Goal: Task Accomplishment & Management: Complete application form

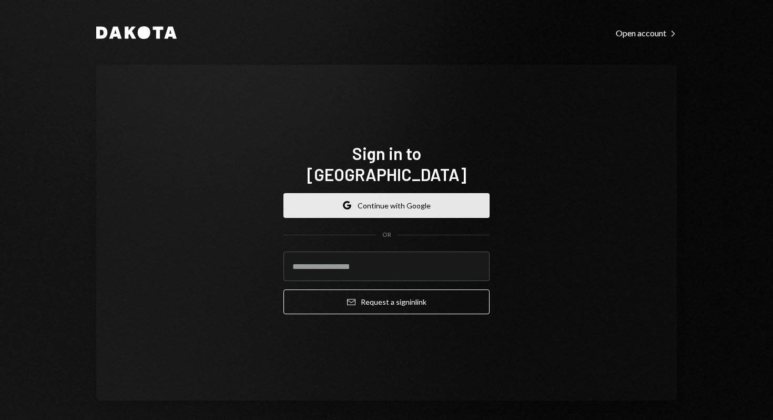
click at [370, 195] on button "Google Continue with Google" at bounding box center [387, 205] width 206 height 25
click at [415, 196] on button "Google Continue with Google" at bounding box center [387, 205] width 206 height 25
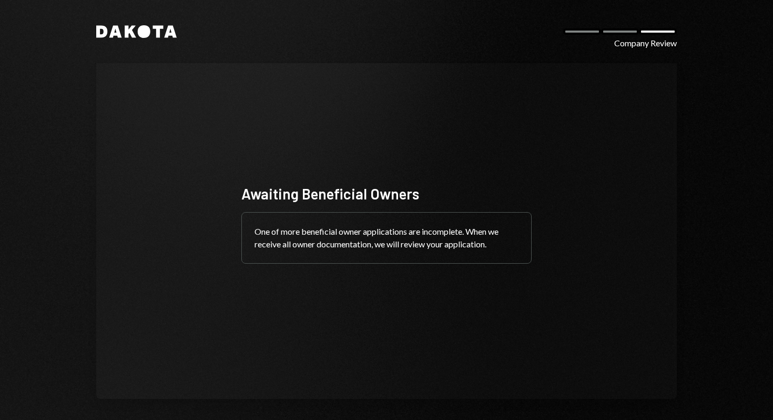
click at [342, 233] on div "One of more beneficial owner applications are incomplete. When we receive all o…" at bounding box center [386, 238] width 289 height 50
click at [381, 246] on div "One of more beneficial owner applications are incomplete. When we receive all o…" at bounding box center [386, 238] width 289 height 50
click at [484, 243] on div "One of more beneficial owner applications are incomplete. When we receive all o…" at bounding box center [386, 238] width 289 height 50
click at [386, 211] on div "Awaiting Beneficial Owners One of more beneficial owner applications are incomp…" at bounding box center [386, 231] width 290 height 95
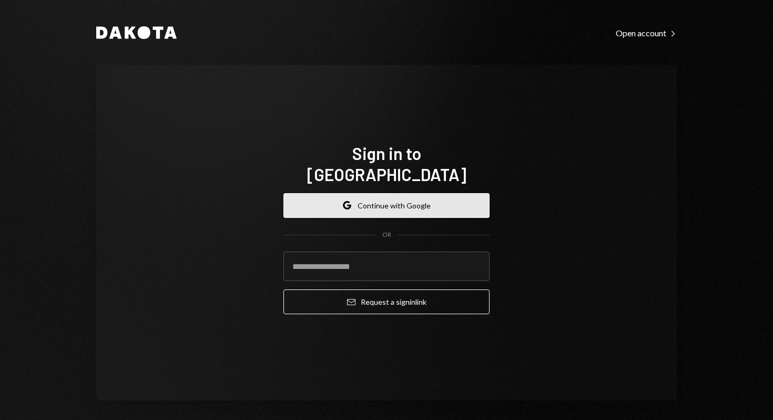
click at [408, 193] on button "Google Continue with Google" at bounding box center [387, 205] width 206 height 25
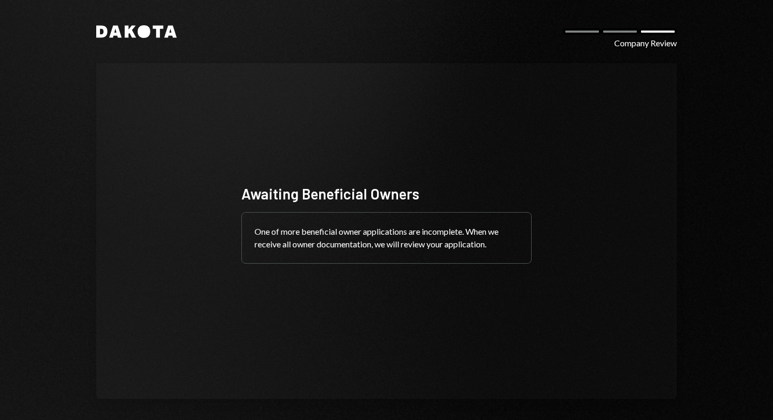
click at [347, 233] on div "One of more beneficial owner applications are incomplete. When we receive all o…" at bounding box center [386, 238] width 289 height 50
